Goal: Information Seeking & Learning: Learn about a topic

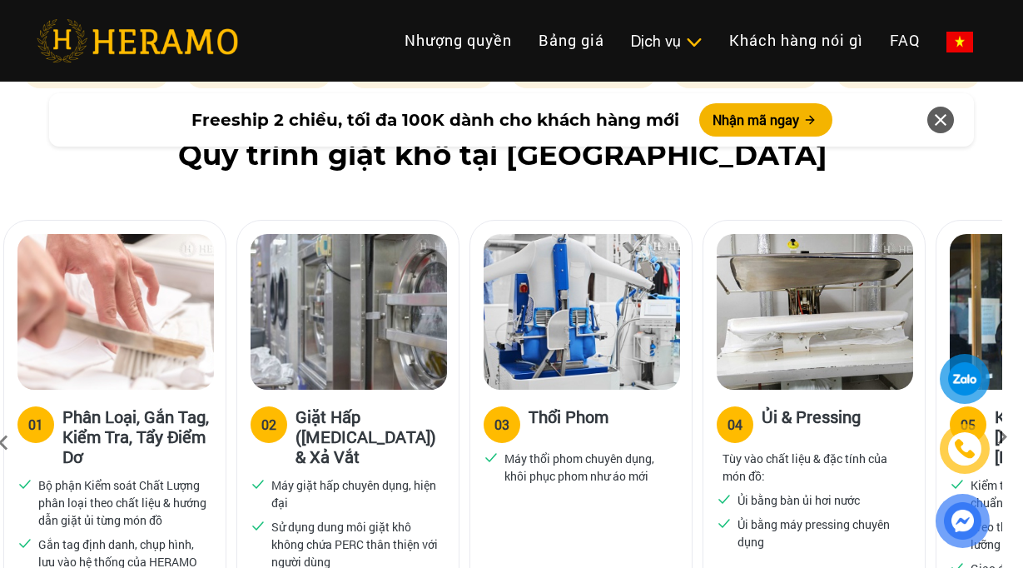
scroll to position [1153, 9]
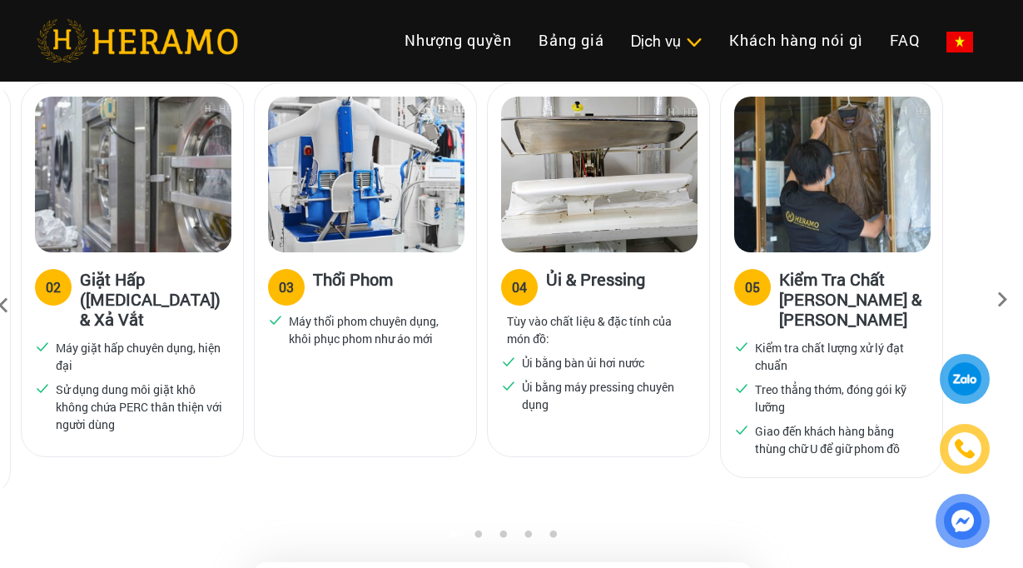
drag, startPoint x: 697, startPoint y: 351, endPoint x: 414, endPoint y: 376, distance: 284.2
click at [414, 376] on div "03 Thổi Phom Máy thổi phom chuyên dụng, khôi phục phom như áo mới" at bounding box center [370, 286] width 233 height 408
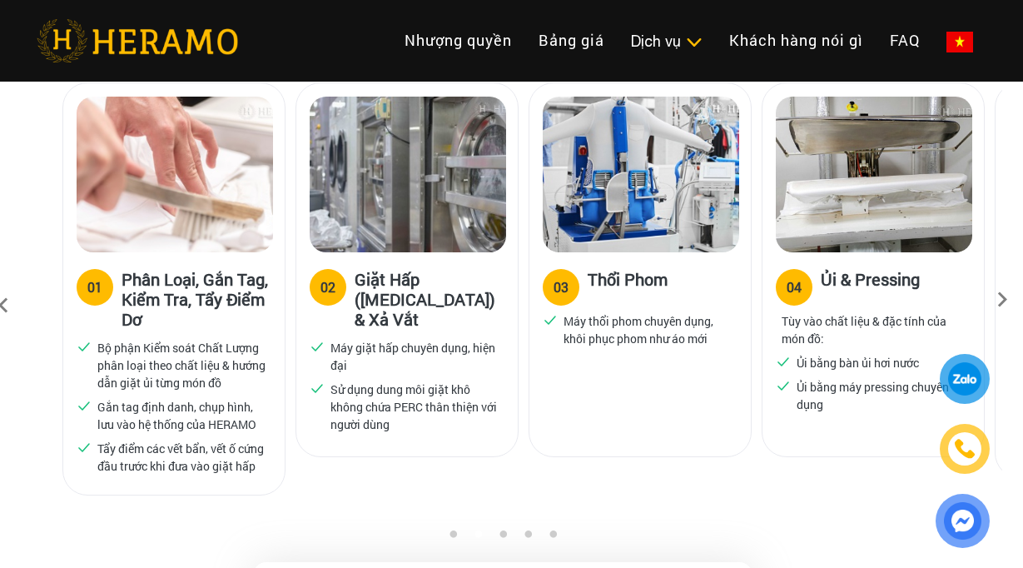
drag, startPoint x: 451, startPoint y: 341, endPoint x: 734, endPoint y: 367, distance: 284.4
click at [743, 367] on div "03 Thổi Phom Máy thổi phom chuyên dụng, khôi phục phom như áo mới" at bounding box center [640, 269] width 223 height 375
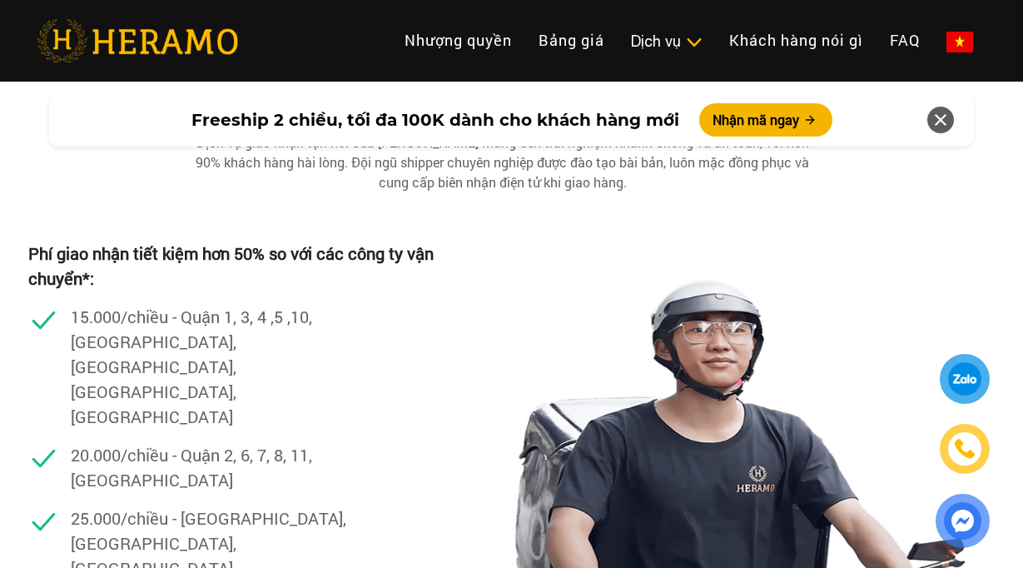
scroll to position [5145, 9]
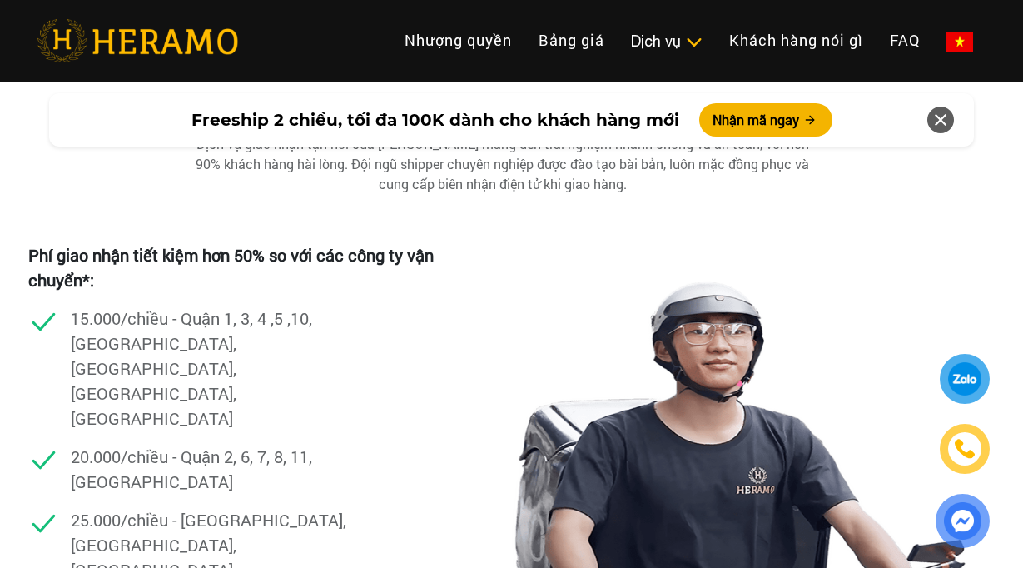
click at [962, 391] on div at bounding box center [965, 378] width 33 height 33
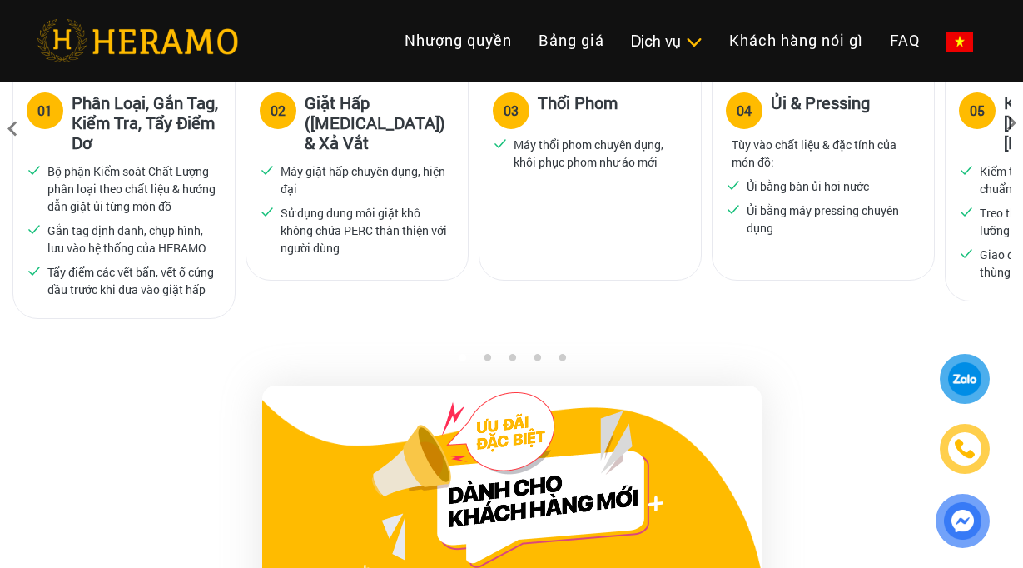
scroll to position [1333, 0]
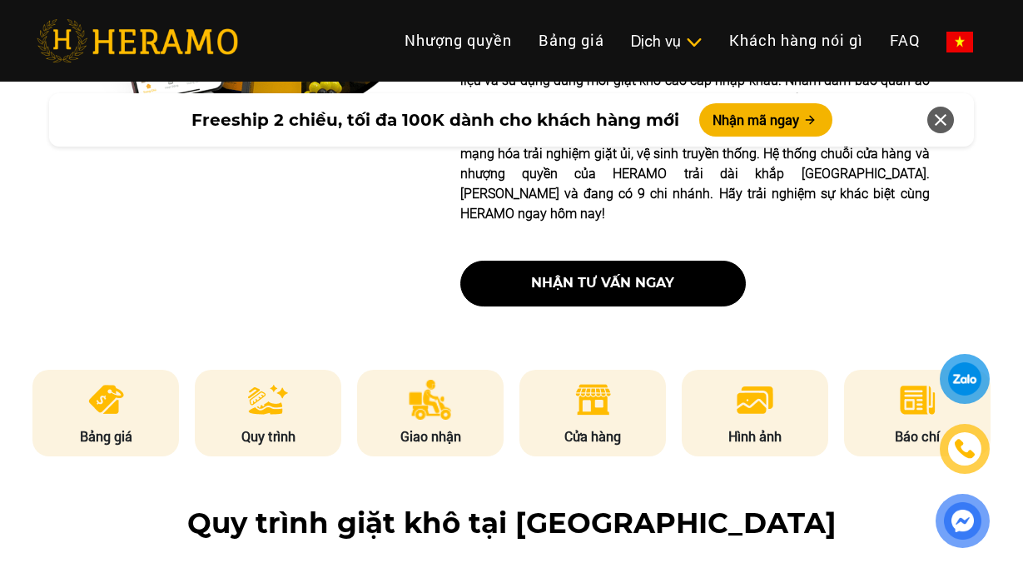
scroll to position [677, 0]
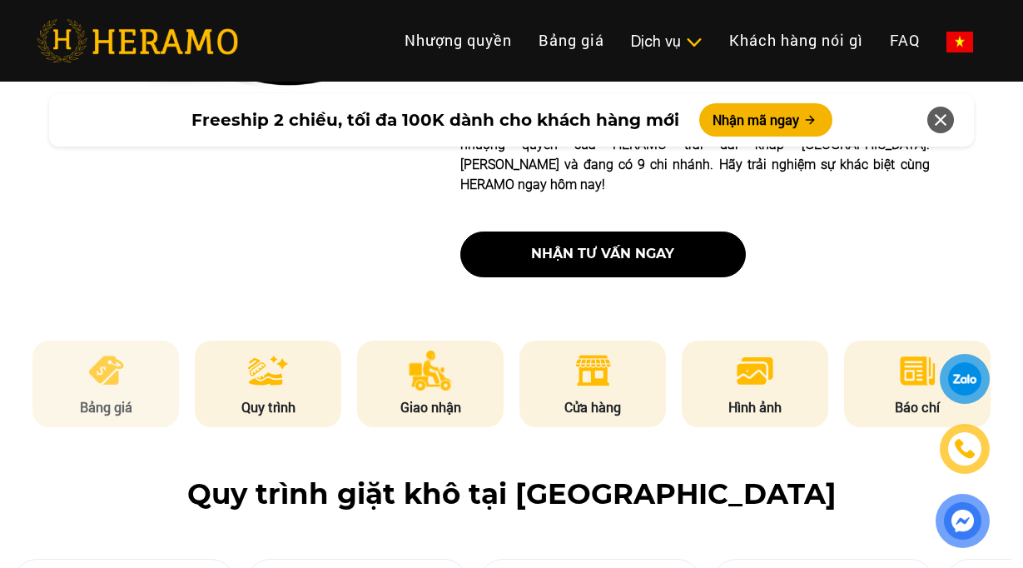
click at [162, 341] on li "Bảng giá" at bounding box center [105, 384] width 147 height 87
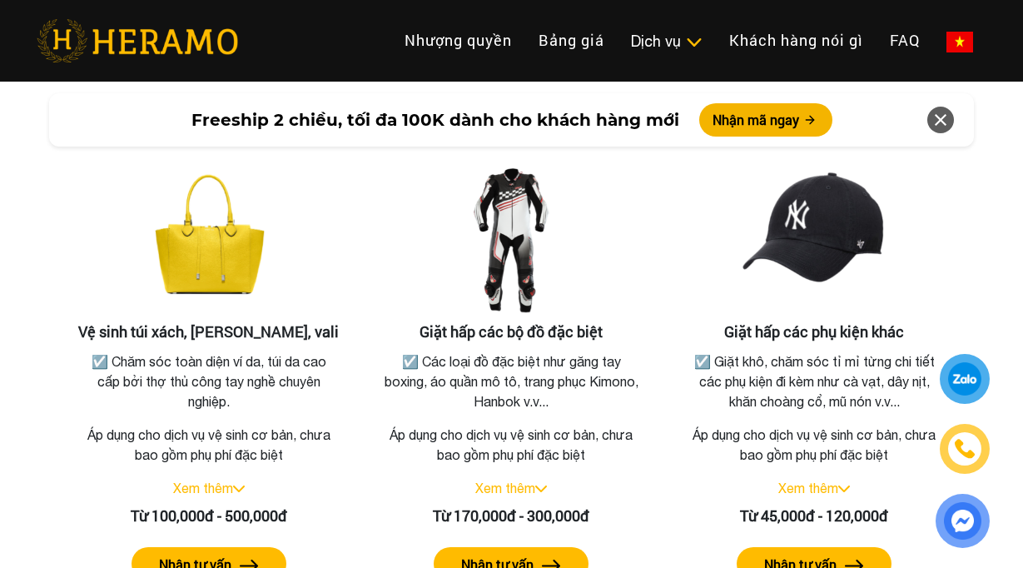
scroll to position [3567, 0]
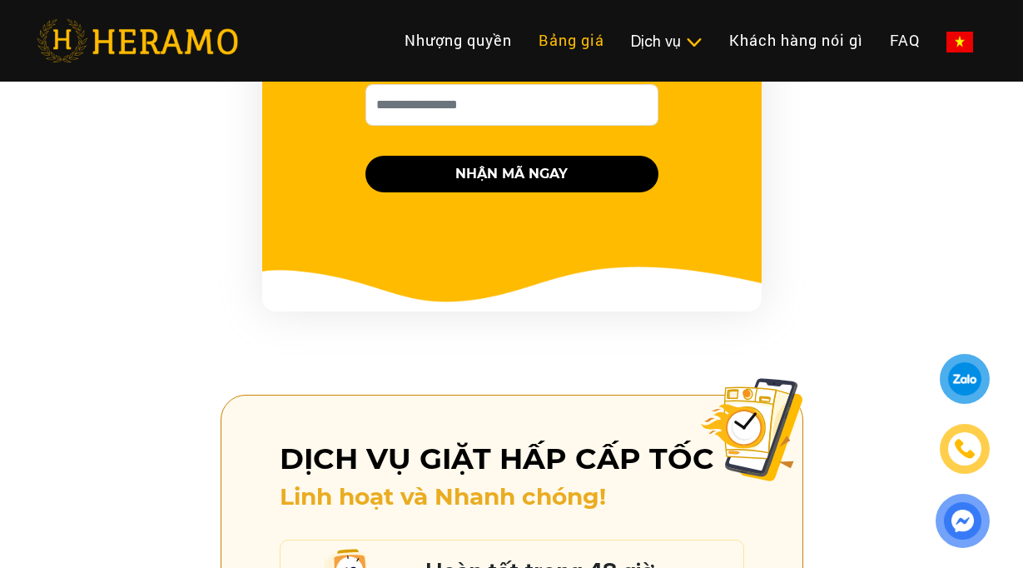
click at [575, 34] on link "Bảng giá" at bounding box center [571, 40] width 92 height 36
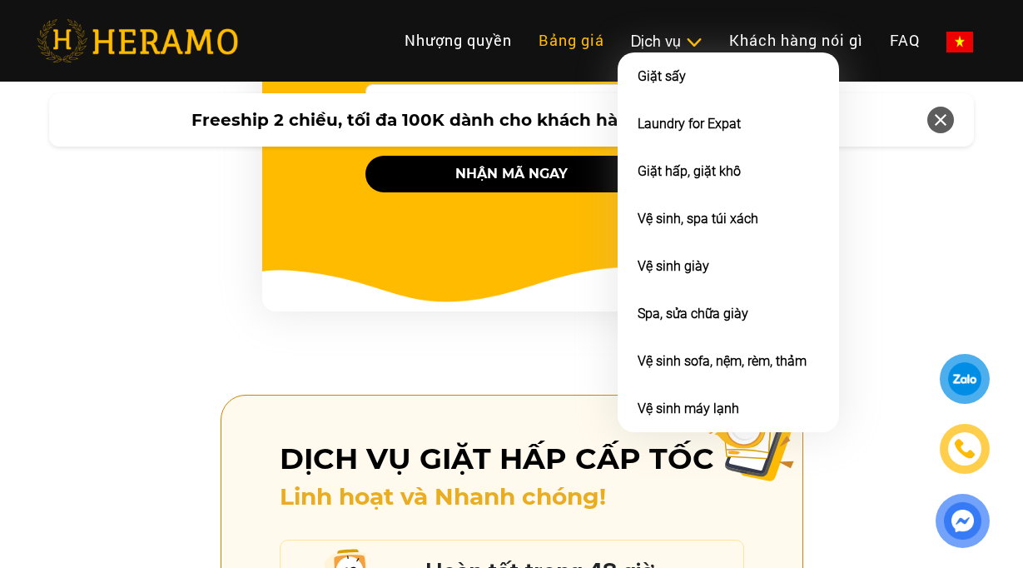
scroll to position [2987, 0]
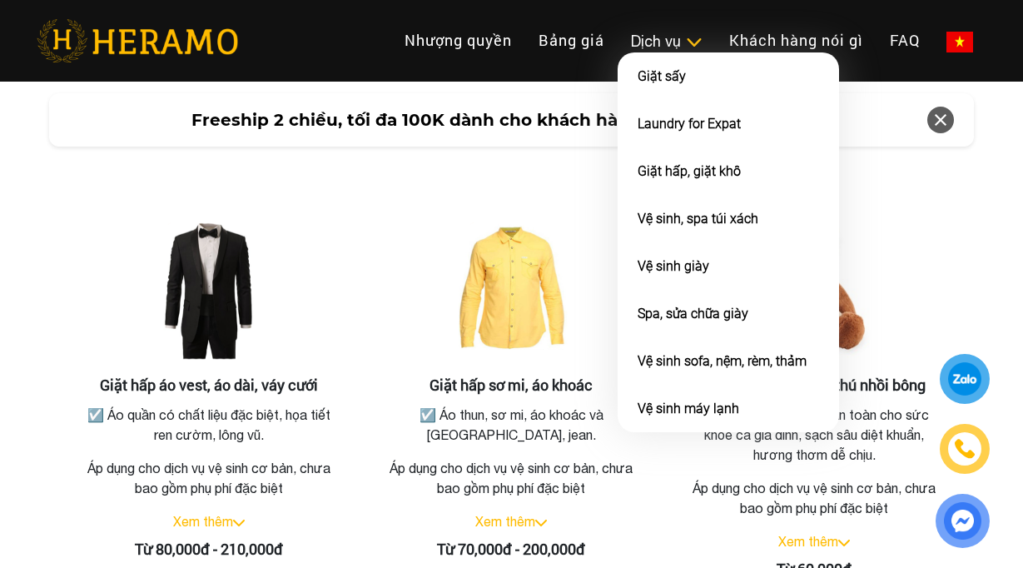
click at [665, 45] on div "Dịch vụ" at bounding box center [667, 41] width 72 height 22
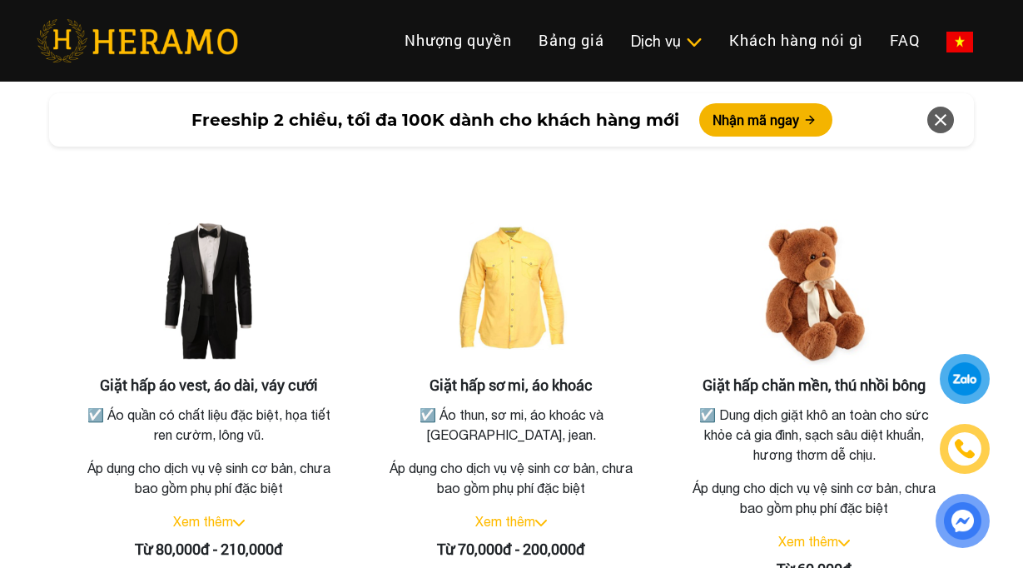
scroll to position [2004, 0]
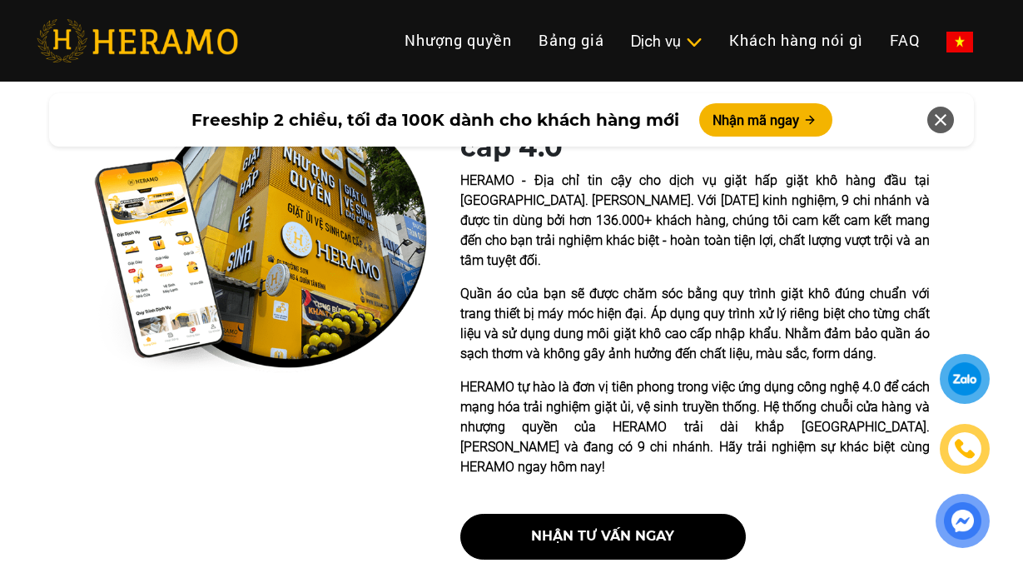
scroll to position [396, 0]
